Goal: Information Seeking & Learning: Compare options

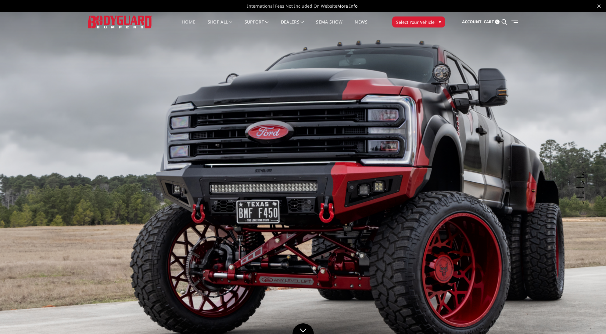
click at [427, 22] on span "Select Your Vehicle" at bounding box center [415, 22] width 38 height 6
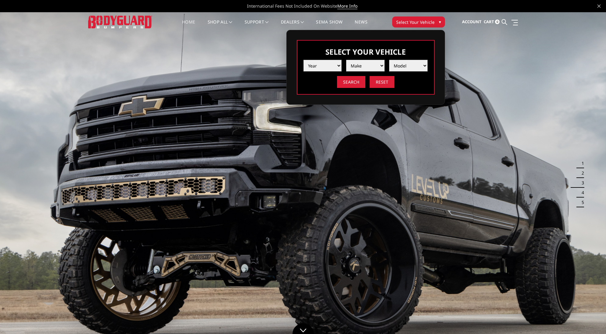
select select "yr_2018"
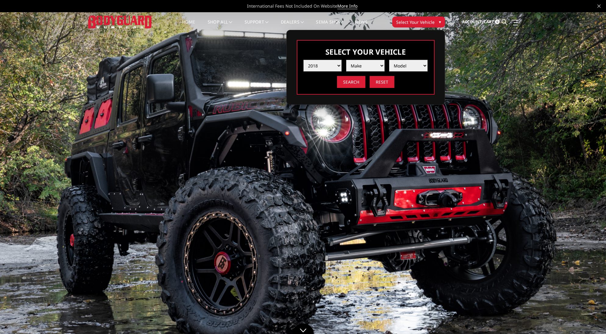
select select "mk_ford"
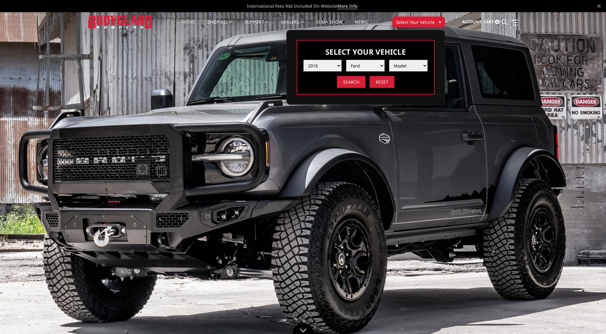
select select "md_f250-f350"
click at [351, 81] on input "Search" at bounding box center [351, 82] width 28 height 12
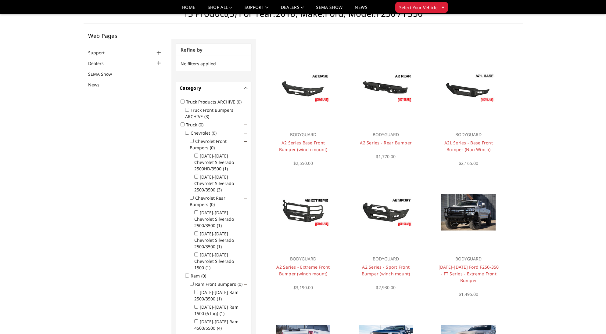
scroll to position [21, 0]
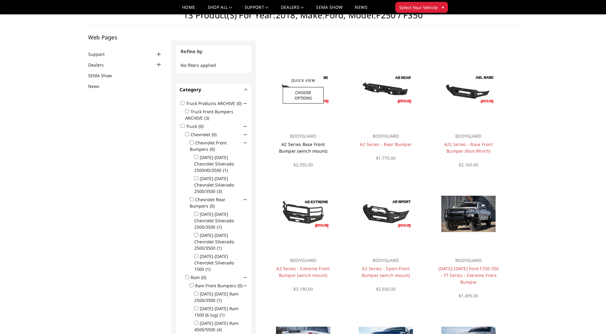
click at [319, 145] on link "A2 Series Base Front Bumper (winch mount)" at bounding box center [303, 147] width 49 height 13
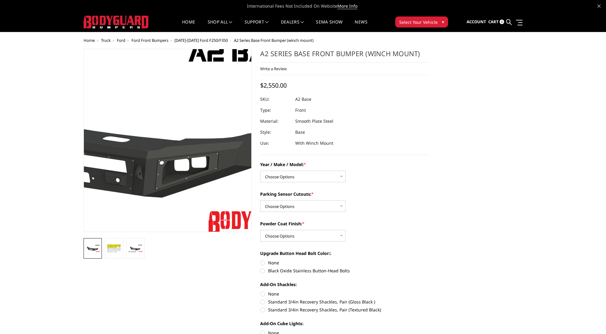
click at [202, 159] on img at bounding box center [122, 137] width 391 height 220
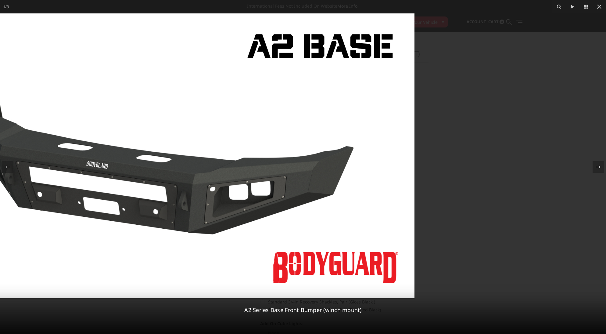
drag, startPoint x: 355, startPoint y: 182, endPoint x: 135, endPoint y: 167, distance: 220.5
click at [151, 168] on img at bounding box center [161, 155] width 506 height 285
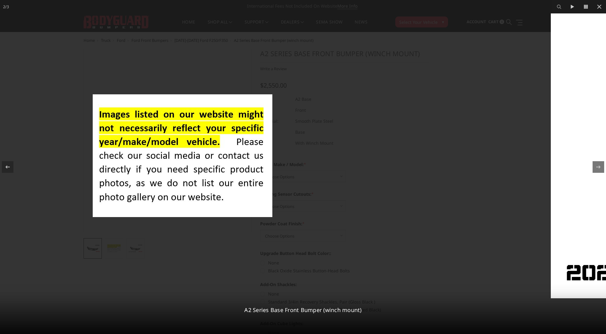
drag, startPoint x: 272, startPoint y: 170, endPoint x: 107, endPoint y: 160, distance: 165.4
click at [119, 160] on img at bounding box center [183, 155] width 180 height 123
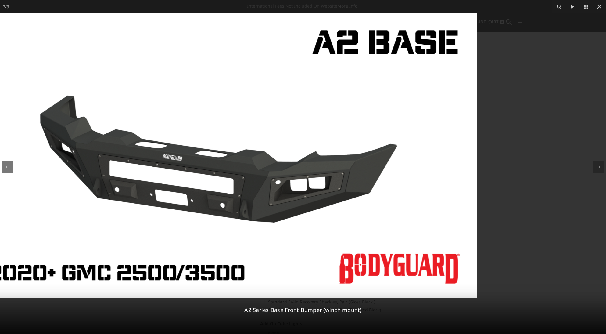
drag, startPoint x: 385, startPoint y: 173, endPoint x: 54, endPoint y: 149, distance: 332.5
click at [61, 149] on img at bounding box center [224, 155] width 506 height 285
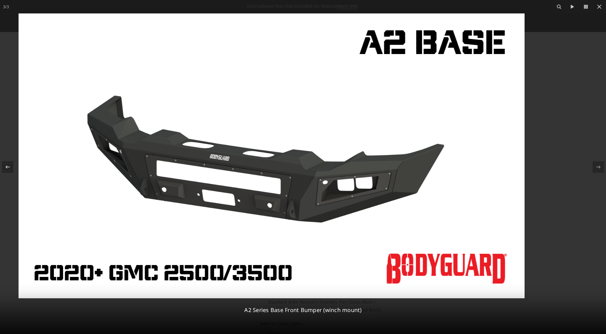
drag, startPoint x: 112, startPoint y: 146, endPoint x: -77, endPoint y: 127, distance: 190.5
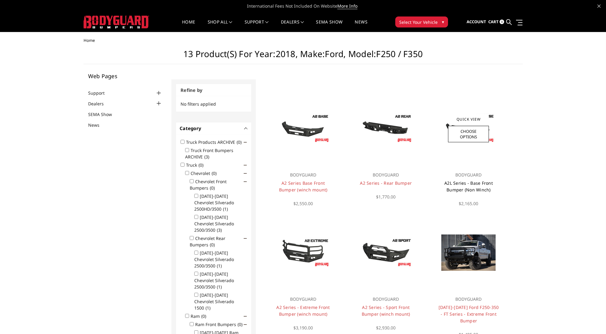
click at [479, 188] on link "A2L Series - Base Front Bumper (Non Winch)" at bounding box center [469, 186] width 49 height 13
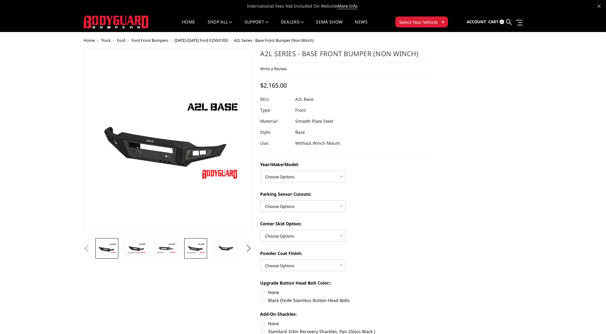
click at [193, 248] on img at bounding box center [195, 248] width 19 height 11
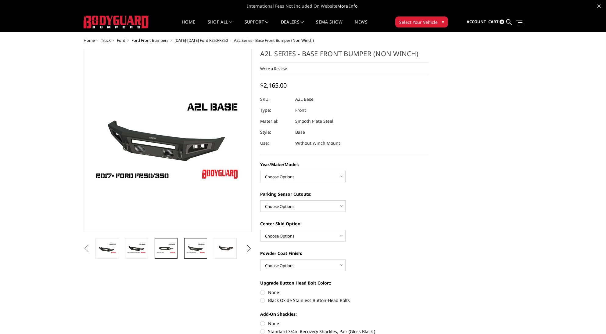
click at [171, 247] on img at bounding box center [166, 248] width 19 height 11
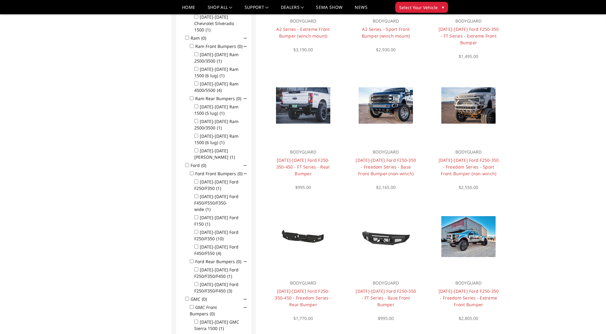
scroll to position [263, 0]
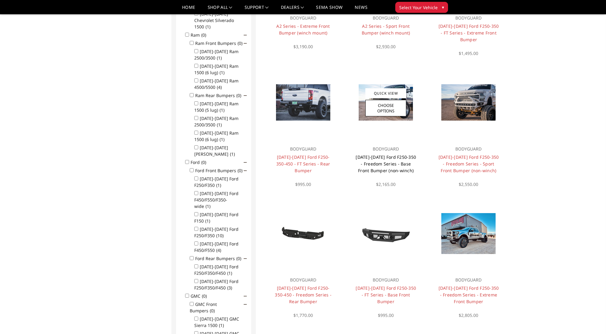
click at [397, 163] on link "[DATE]-[DATE] Ford F250-350 - Freedom Series - Base Front Bumper (non-winch)" at bounding box center [386, 163] width 60 height 19
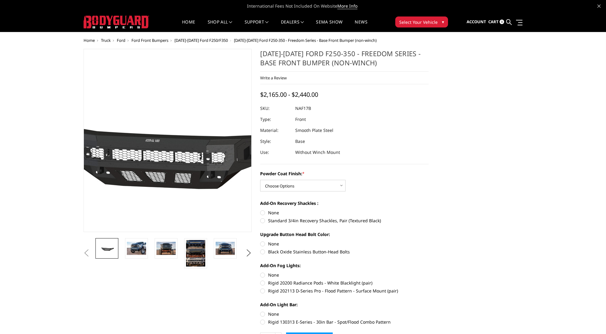
click at [173, 155] on img at bounding box center [160, 141] width 391 height 186
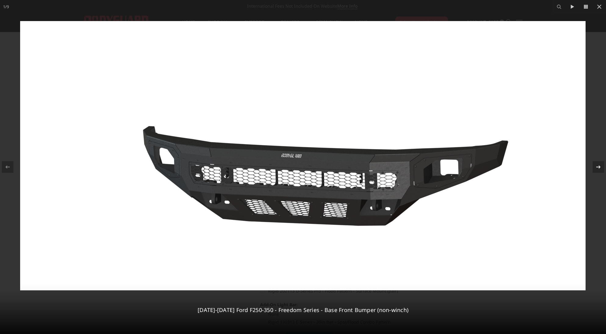
click at [601, 167] on icon at bounding box center [598, 166] width 7 height 7
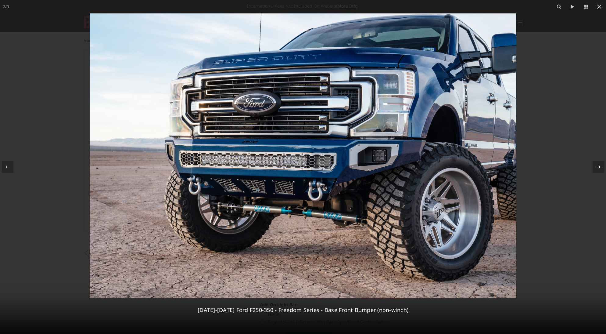
click at [601, 167] on div "2 / 9 2017-2022 Ford F250-350 - Freedom Series - Base Front Bumper (non-winch)" at bounding box center [303, 167] width 606 height 334
click at [598, 166] on icon at bounding box center [598, 166] width 7 height 7
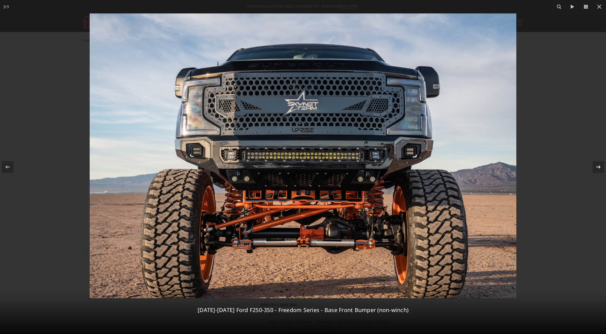
click at [598, 166] on icon at bounding box center [598, 166] width 7 height 7
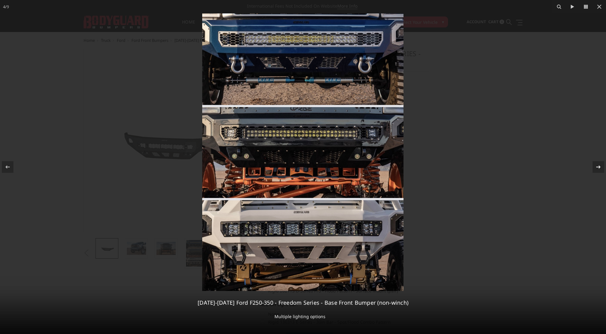
click at [598, 166] on icon at bounding box center [598, 166] width 7 height 7
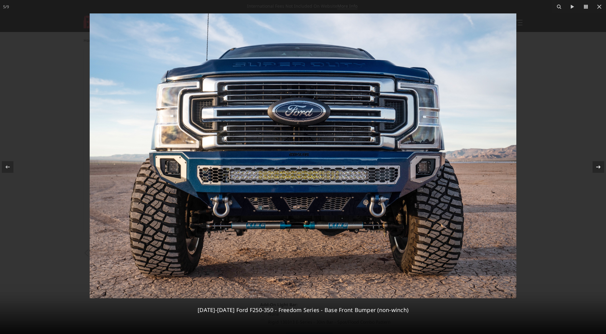
click at [598, 166] on icon at bounding box center [598, 166] width 7 height 7
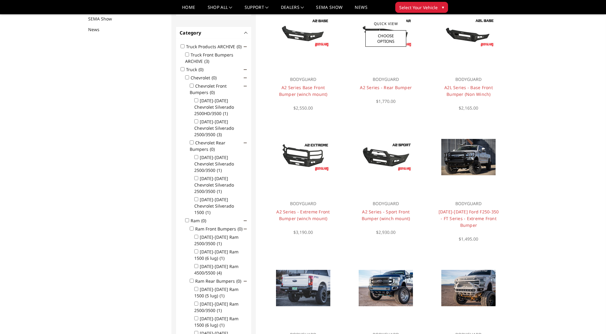
scroll to position [79, 0]
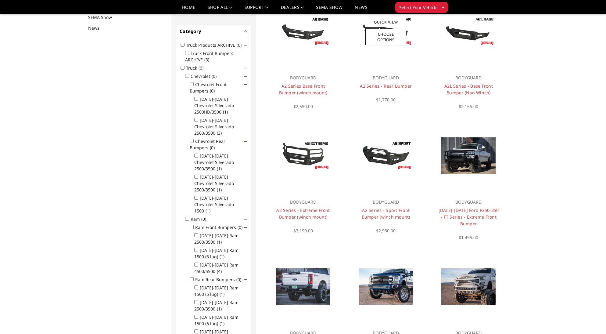
click at [385, 64] on div at bounding box center [386, 32] width 74 height 74
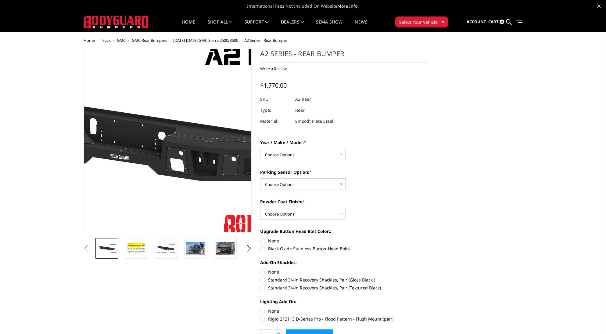
click at [190, 140] on img at bounding box center [138, 141] width 391 height 220
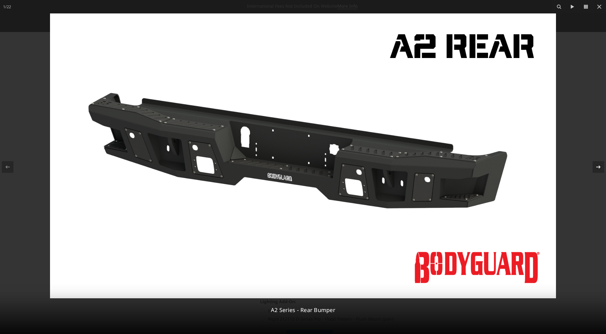
click at [601, 166] on icon at bounding box center [598, 166] width 7 height 7
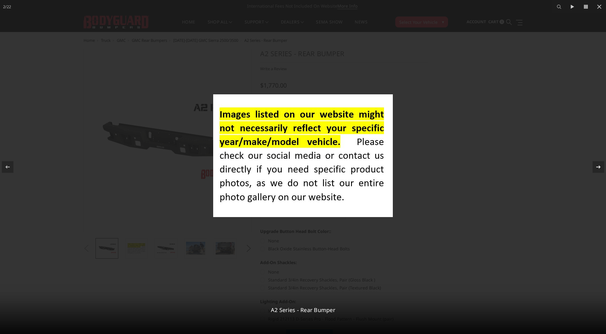
click at [601, 166] on icon at bounding box center [598, 166] width 7 height 7
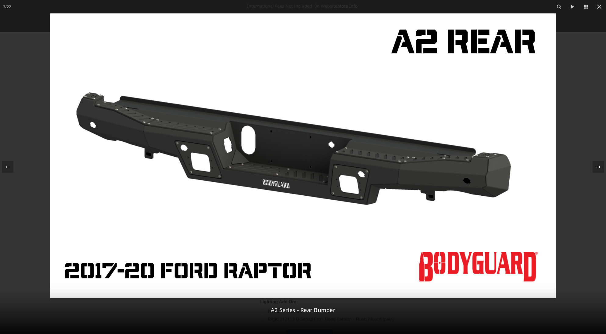
click at [601, 166] on icon at bounding box center [598, 166] width 7 height 7
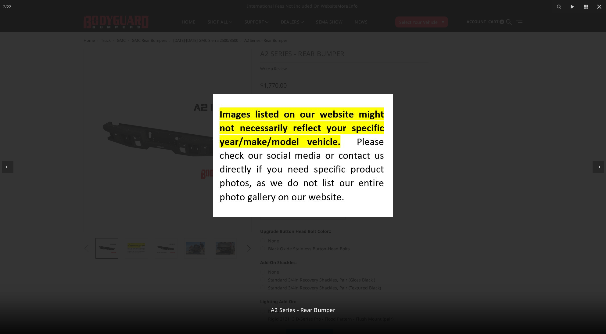
click at [186, 251] on div at bounding box center [303, 167] width 606 height 334
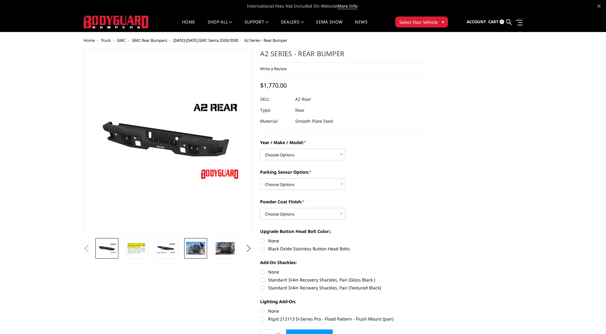
click at [193, 250] on img at bounding box center [195, 248] width 19 height 13
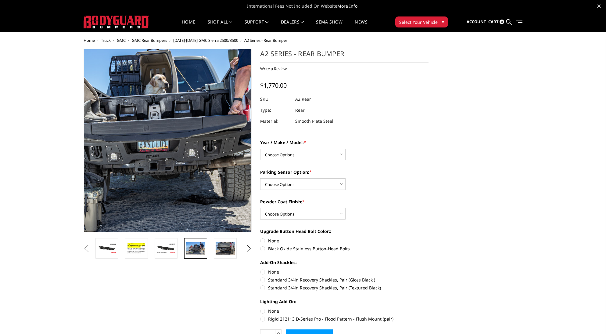
click at [183, 168] on img at bounding box center [148, 129] width 391 height 260
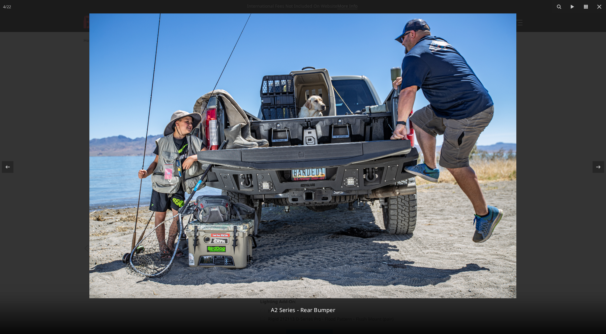
click at [311, 199] on img at bounding box center [302, 155] width 427 height 285
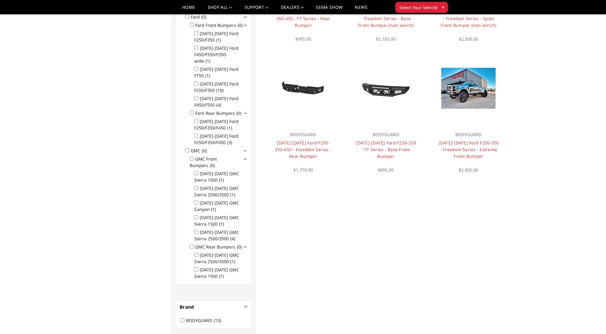
scroll to position [410, 0]
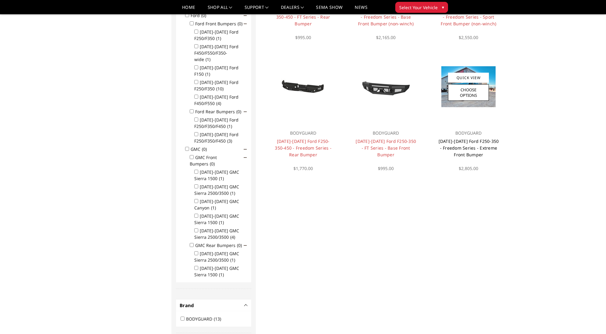
click at [469, 138] on link "[DATE]-[DATE] Ford F250-350 - Freedom Series - Extreme Front Bumper" at bounding box center [469, 147] width 60 height 19
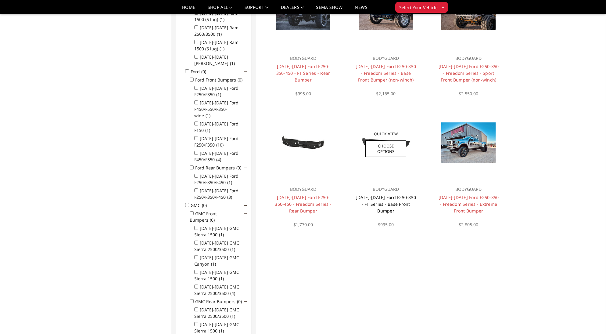
scroll to position [353, 0]
click at [387, 204] on link "[DATE]-[DATE] Ford F250-350 - FT Series - Base Front Bumper" at bounding box center [386, 204] width 60 height 19
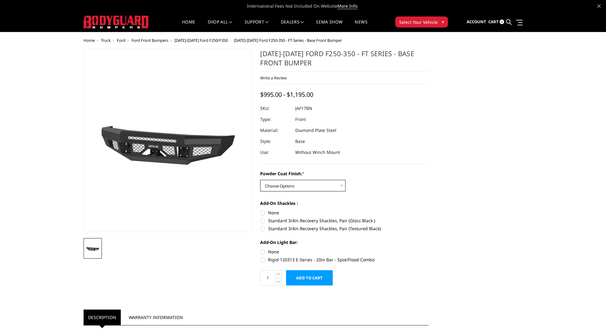
select select "3373"
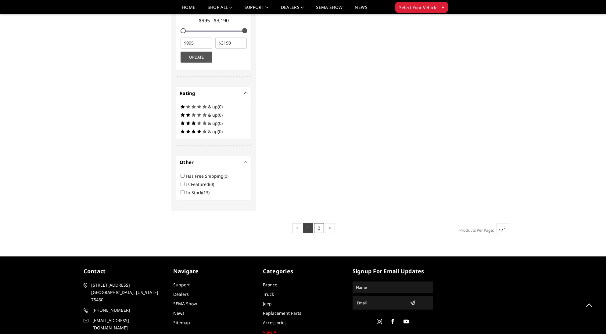
scroll to position [752, 0]
click at [315, 223] on link "2" at bounding box center [319, 228] width 10 height 10
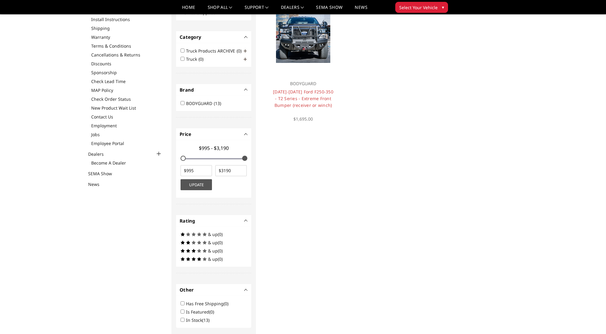
scroll to position [61, 0]
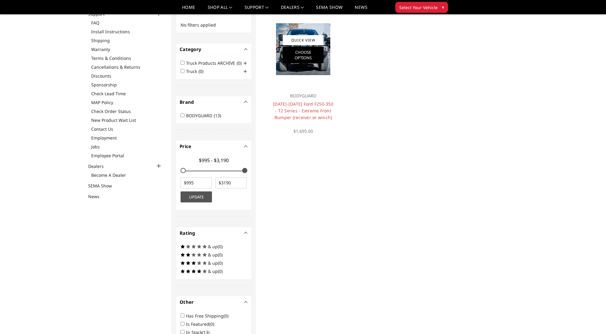
click at [311, 60] on link "Choose Options" at bounding box center [303, 55] width 41 height 16
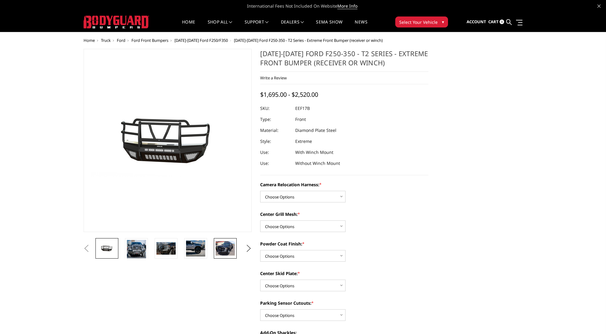
click at [219, 248] on img at bounding box center [225, 248] width 19 height 14
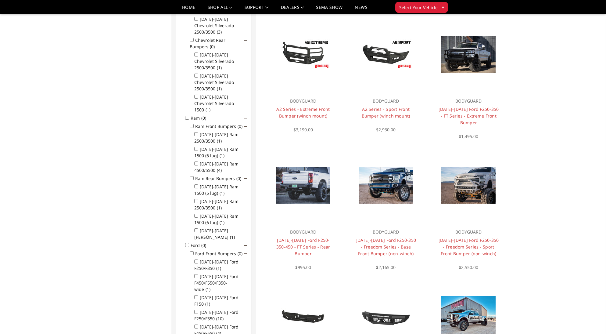
scroll to position [181, 0]
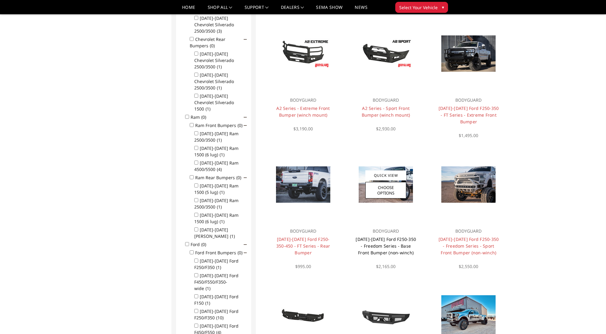
click at [399, 241] on link "2017-2022 Ford F250-350 - Freedom Series - Base Front Bumper (non-winch)" at bounding box center [386, 245] width 60 height 19
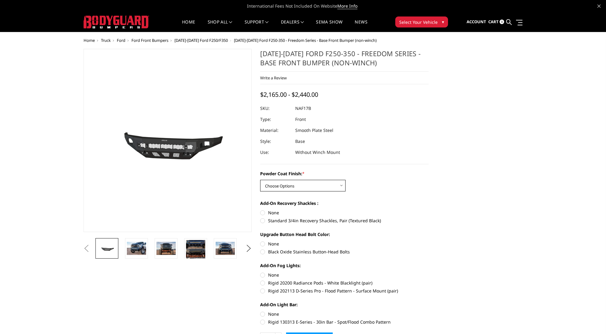
select select "3072"
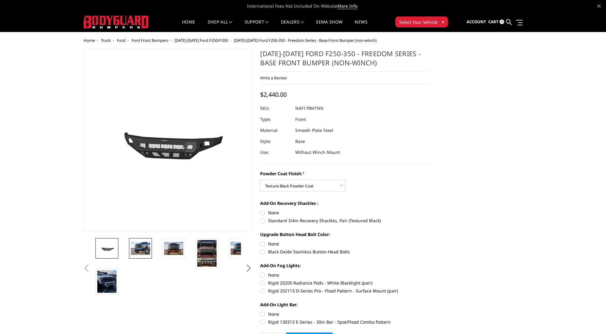
click at [143, 248] on img at bounding box center [140, 248] width 19 height 13
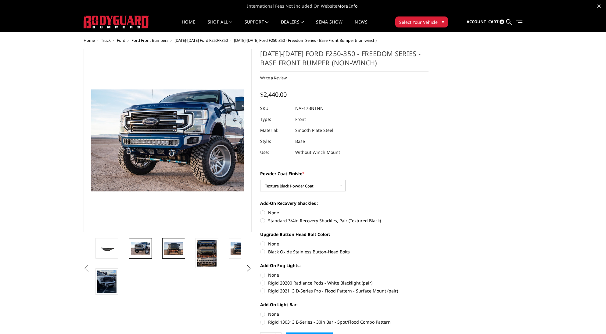
click at [171, 248] on img at bounding box center [173, 248] width 19 height 13
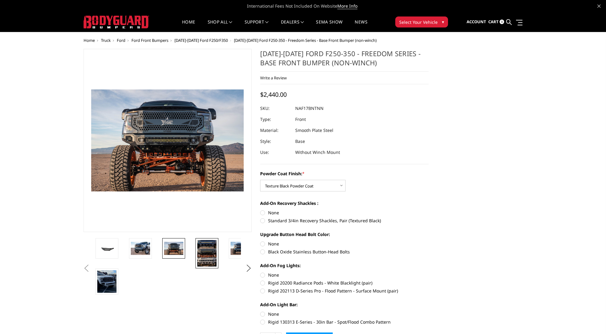
click at [214, 250] on img at bounding box center [206, 253] width 19 height 27
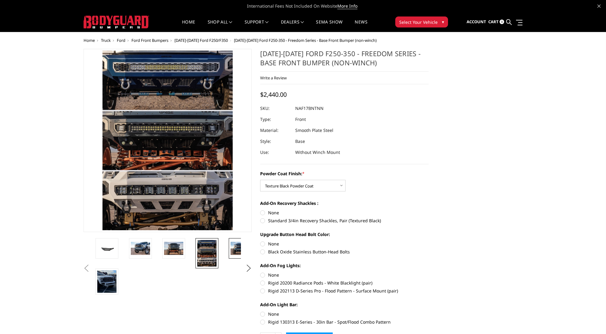
click at [236, 249] on img at bounding box center [240, 248] width 19 height 13
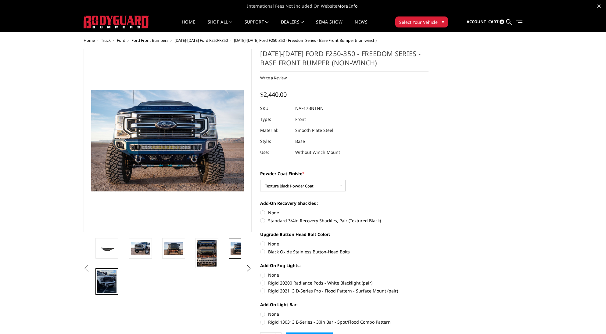
click at [102, 283] on img at bounding box center [106, 281] width 19 height 23
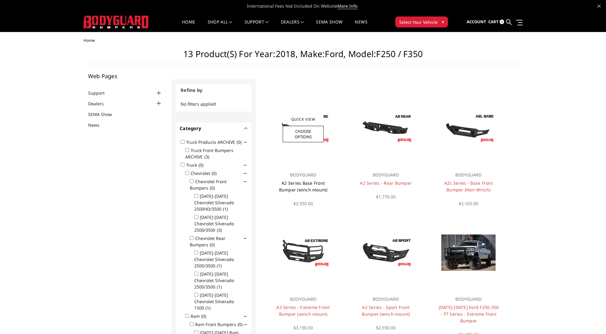
click at [306, 182] on link "A2 Series Base Front Bumper (winch mount)" at bounding box center [303, 186] width 49 height 13
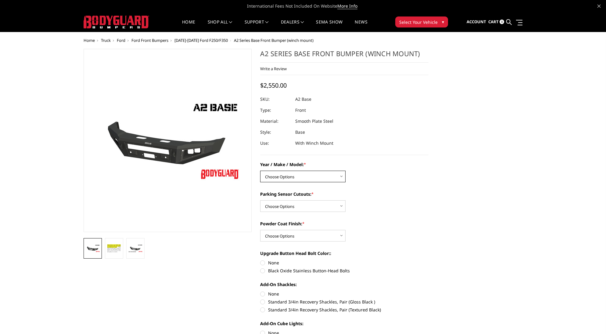
select select "826"
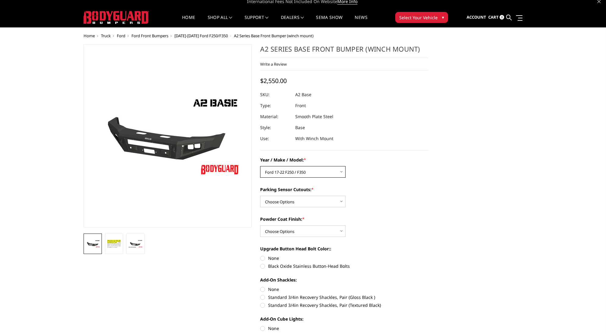
scroll to position [5, 0]
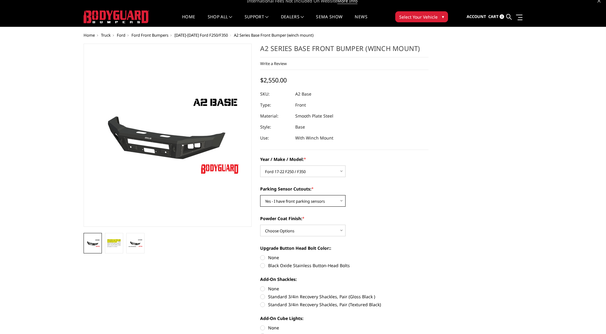
select select "541"
select select "518"
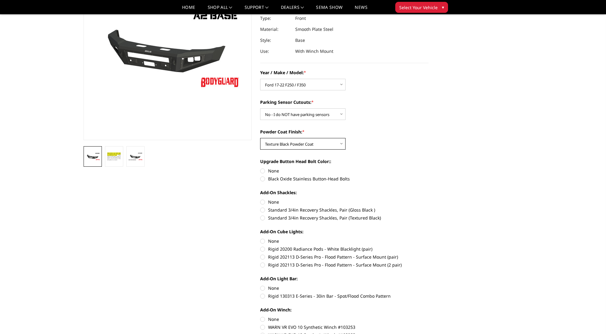
scroll to position [74, 0]
click at [265, 178] on label "Black Oxide Stainless Button-Head Bolts" at bounding box center [344, 178] width 168 height 6
click at [429, 167] on input "Black Oxide Stainless Button-Head Bolts" at bounding box center [429, 167] width 0 height 0
radio input "true"
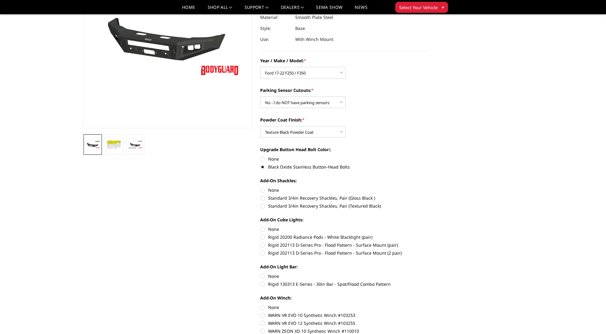
scroll to position [89, 0]
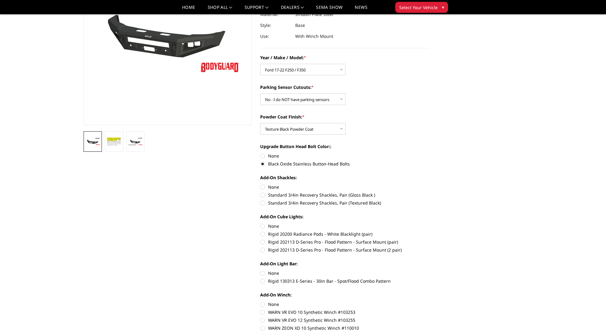
click at [263, 204] on label "Standard 3/4in Recovery Shackles, Pair (Textured Black)" at bounding box center [344, 203] width 168 height 6
click at [429, 192] on input "Standard 3/4in Recovery Shackles, Pair (Textured Black)" at bounding box center [429, 192] width 0 height 0
radio input "true"
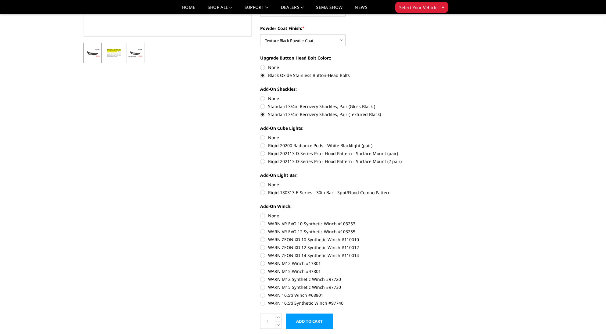
scroll to position [177, 0]
click at [265, 160] on label "Rigid 202113 D-Series Pro - Flood Pattern - Surface Mount (2 pair)" at bounding box center [344, 161] width 168 height 6
click at [429, 150] on input "Rigid 202113 D-Series Pro - Flood Pattern - Surface Mount (2 pair)" at bounding box center [429, 150] width 0 height 0
radio input "true"
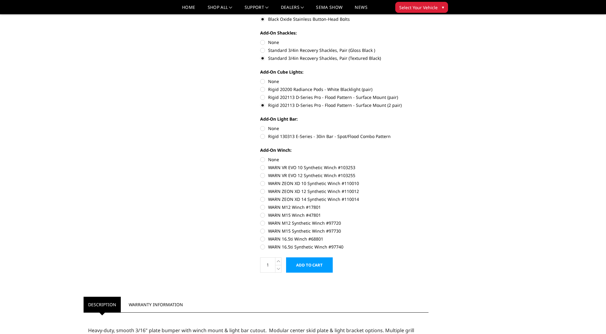
scroll to position [238, 0]
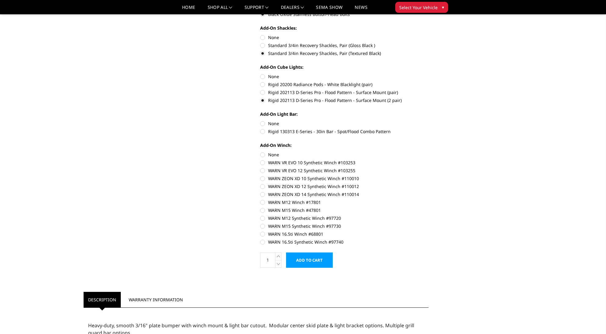
click at [264, 131] on label "Rigid 130313 E-Series - 30in Bar - Spot/Flood Combo Pattern" at bounding box center [344, 131] width 168 height 6
click at [429, 121] on input "Rigid 130313 E-Series - 30in Bar - Spot/Flood Combo Pattern" at bounding box center [429, 120] width 0 height 0
radio input "true"
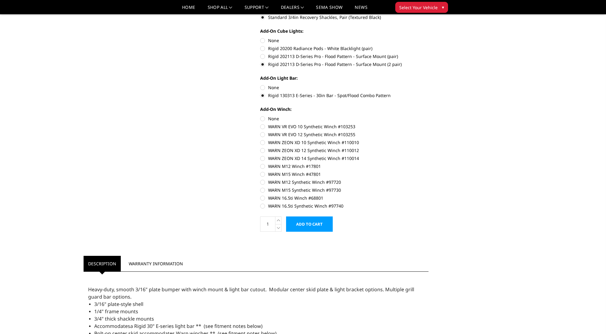
scroll to position [276, 0]
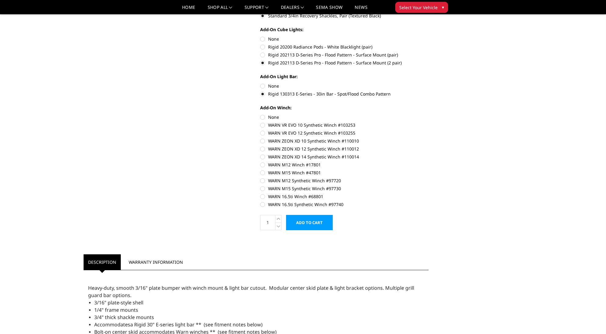
click at [262, 196] on label "WARN 16.5ti Winch #68801" at bounding box center [344, 196] width 168 height 6
click at [429, 186] on input "WARN 16.5ti Winch #68801" at bounding box center [429, 185] width 0 height 0
radio input "true"
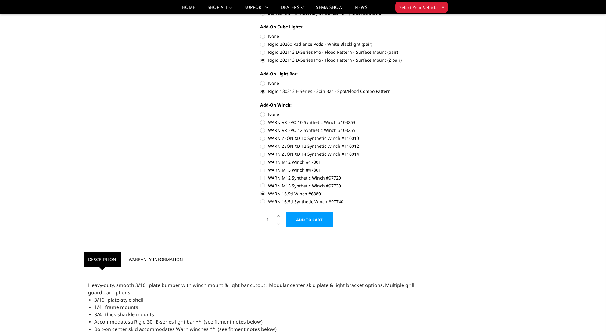
scroll to position [276, 0]
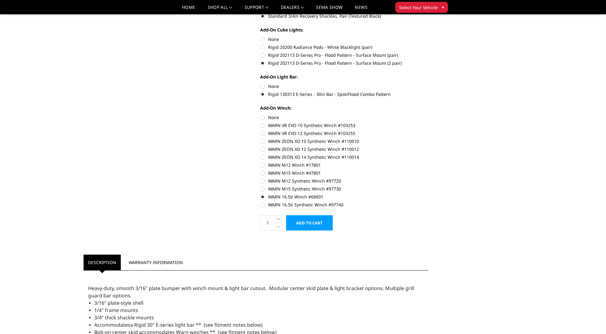
click at [262, 196] on label "WARN 16.5ti Winch #68801" at bounding box center [344, 196] width 168 height 6
click at [429, 186] on input "WARN 16.5ti Winch #68801" at bounding box center [429, 186] width 0 height 0
click at [265, 117] on label "None" at bounding box center [344, 117] width 168 height 6
click at [261, 114] on input "None" at bounding box center [260, 114] width 0 height 0
radio input "true"
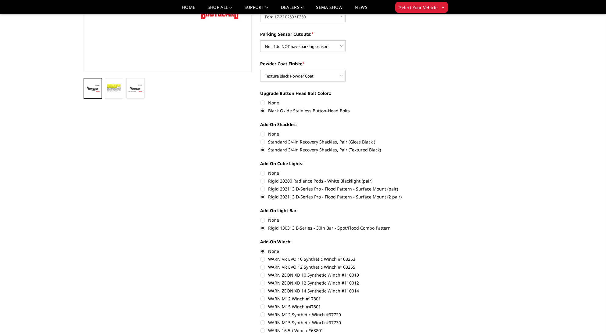
scroll to position [142, 0]
click at [264, 220] on label "None" at bounding box center [344, 220] width 168 height 6
click at [261, 217] on input "None" at bounding box center [260, 217] width 0 height 0
radio input "true"
click at [263, 173] on label "None" at bounding box center [344, 173] width 168 height 6
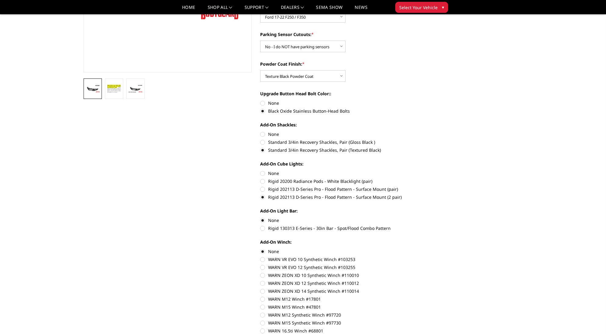
click at [261, 170] on input "None" at bounding box center [260, 170] width 0 height 0
radio input "true"
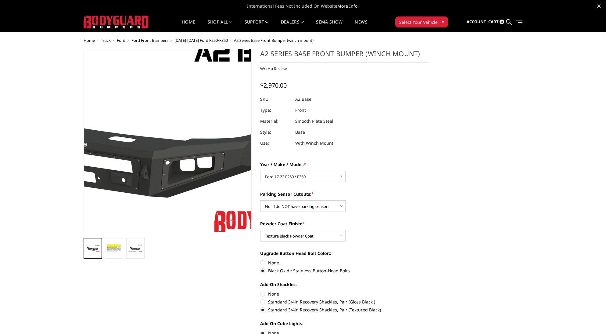
scroll to position [0, 0]
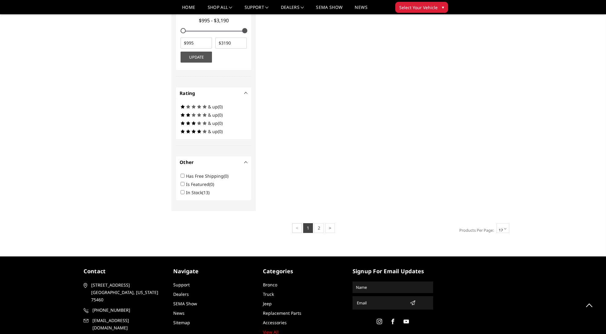
scroll to position [752, 0]
click at [319, 223] on link "2" at bounding box center [319, 228] width 10 height 10
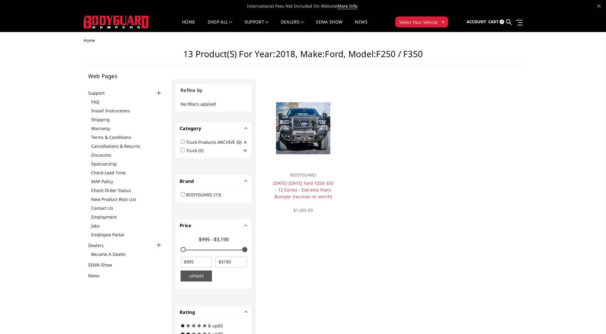
scroll to position [0, 0]
click at [331, 21] on link "SEMA Show" at bounding box center [329, 26] width 27 height 12
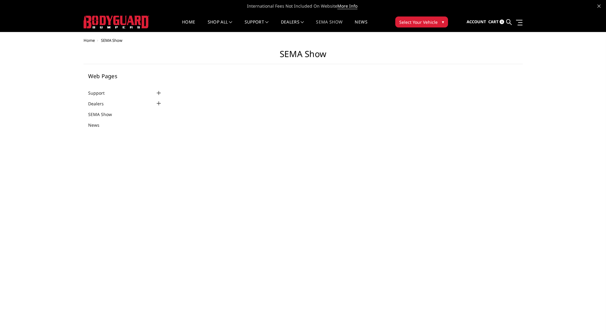
select select "US"
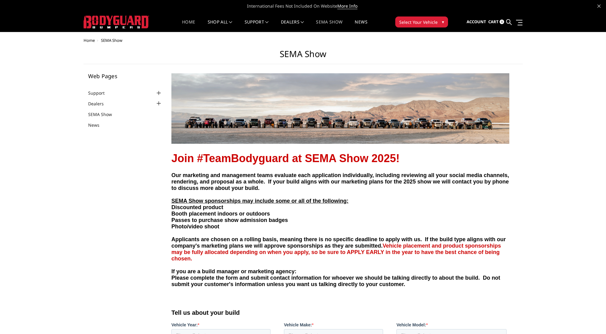
click at [191, 23] on link "Home" at bounding box center [188, 26] width 13 height 12
